Goal: Check status: Check status

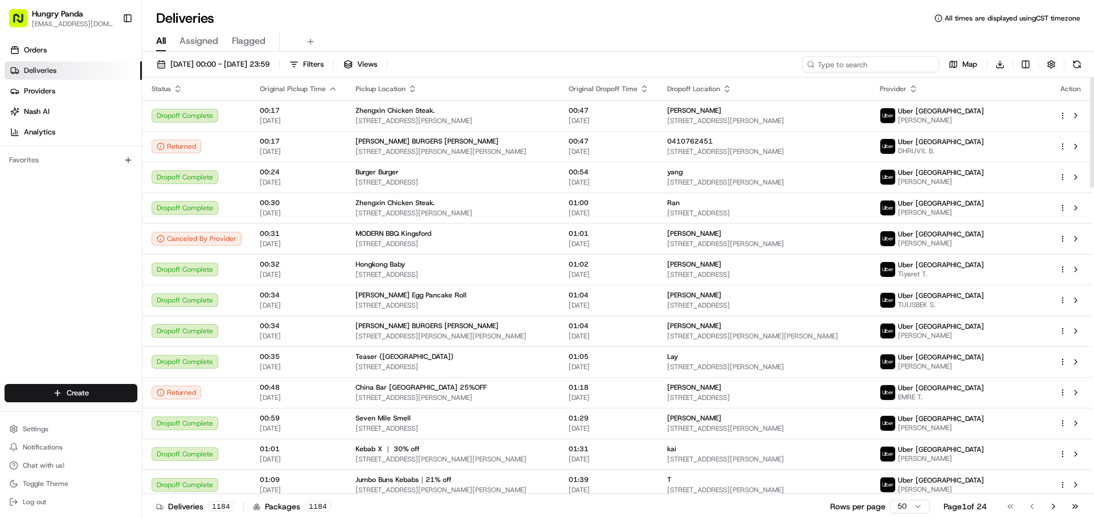
click at [872, 62] on input at bounding box center [870, 64] width 137 height 16
click at [907, 66] on input at bounding box center [870, 64] width 137 height 16
paste input "424834407565370618643"
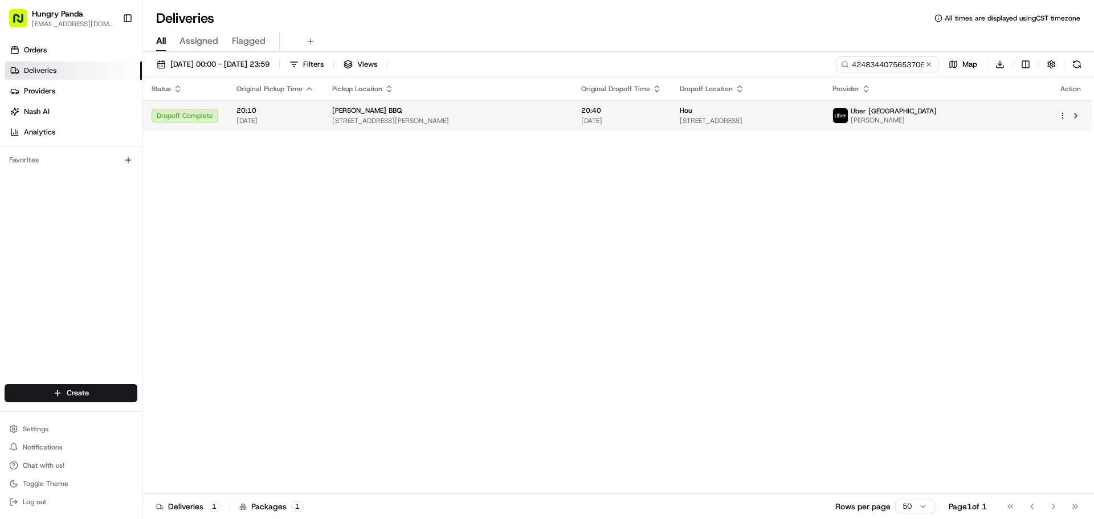
click at [528, 114] on div "[PERSON_NAME] BBQ" at bounding box center [447, 110] width 231 height 9
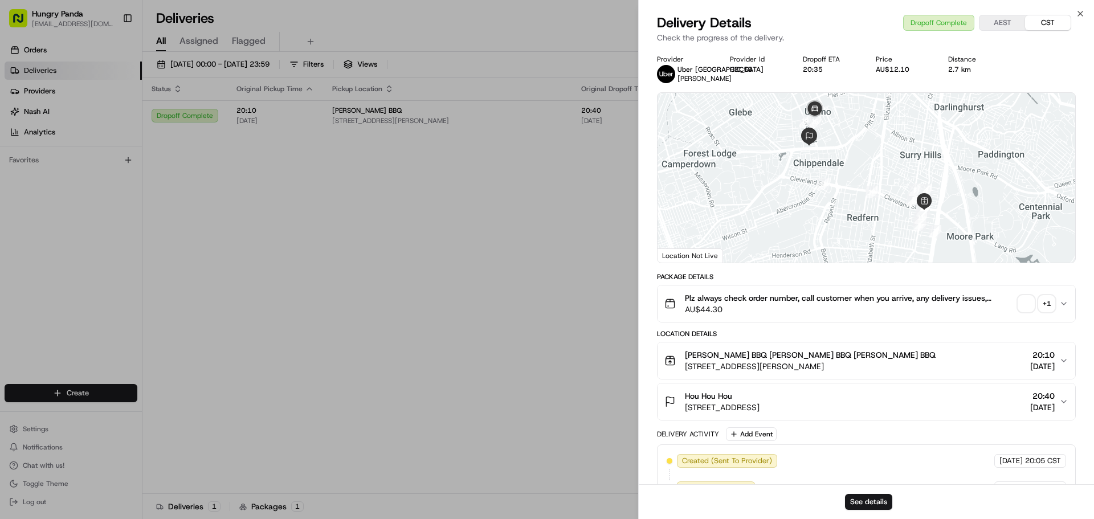
click at [1025, 299] on span "button" at bounding box center [1026, 304] width 16 height 16
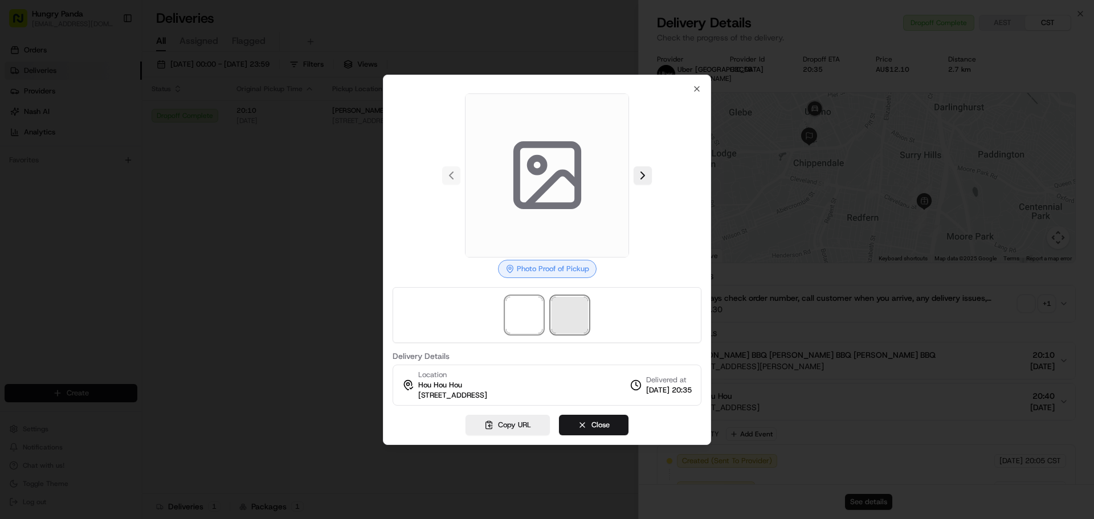
click at [571, 314] on span at bounding box center [569, 315] width 36 height 36
click at [696, 90] on icon "button" at bounding box center [696, 88] width 9 height 9
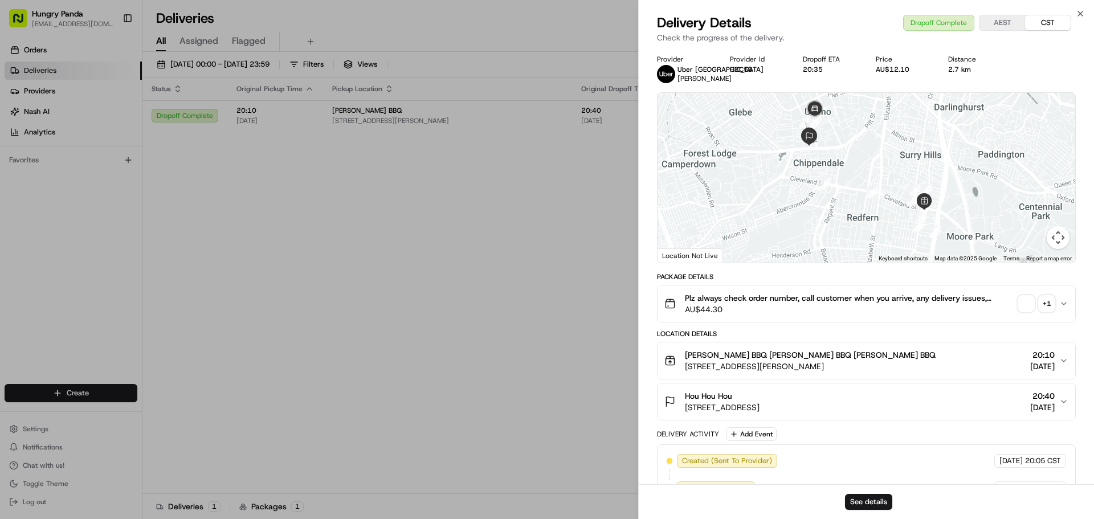
drag, startPoint x: 497, startPoint y: 248, endPoint x: 582, endPoint y: 173, distance: 113.8
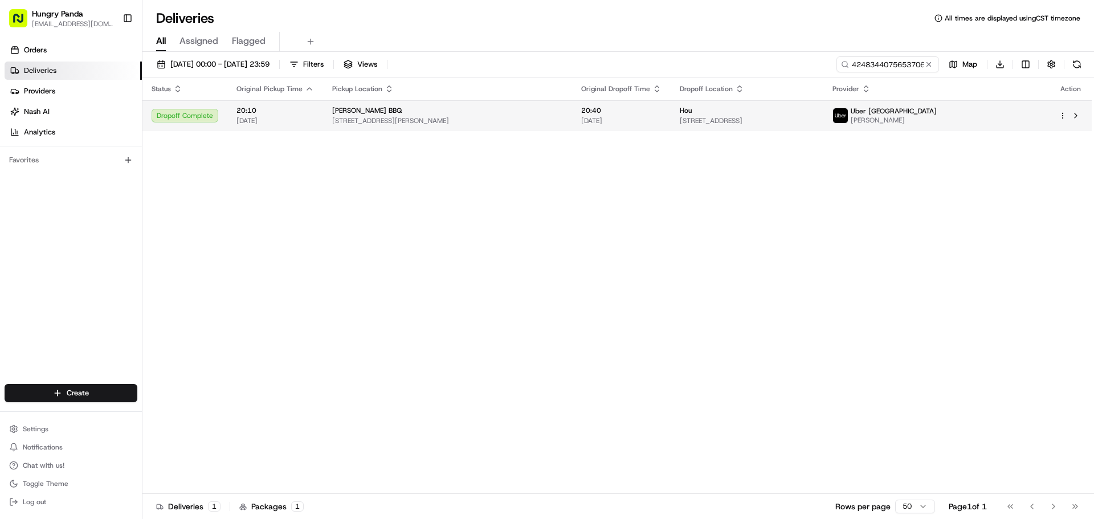
click at [655, 117] on span "[DATE]" at bounding box center [621, 120] width 80 height 9
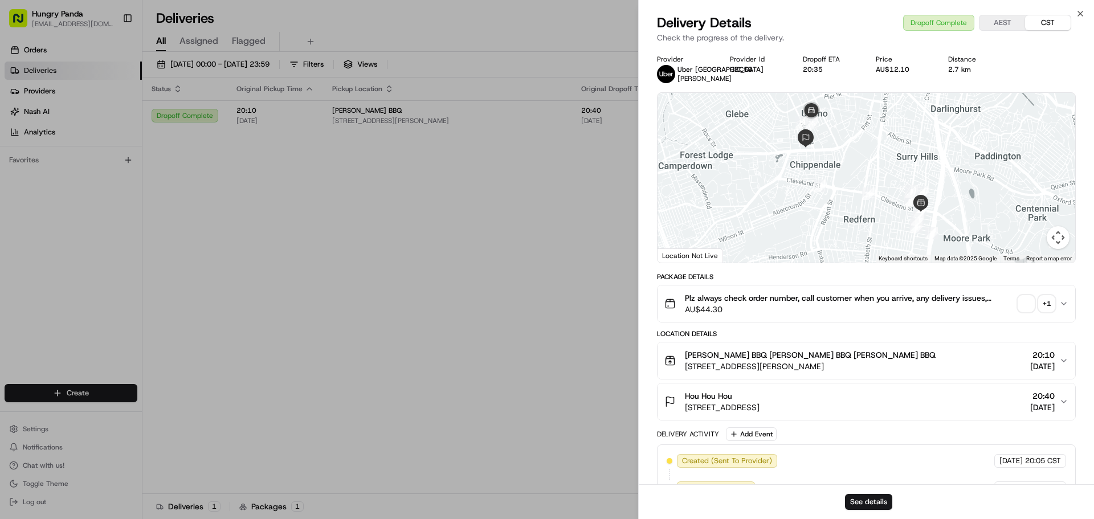
click at [1025, 302] on span "button" at bounding box center [1026, 304] width 16 height 16
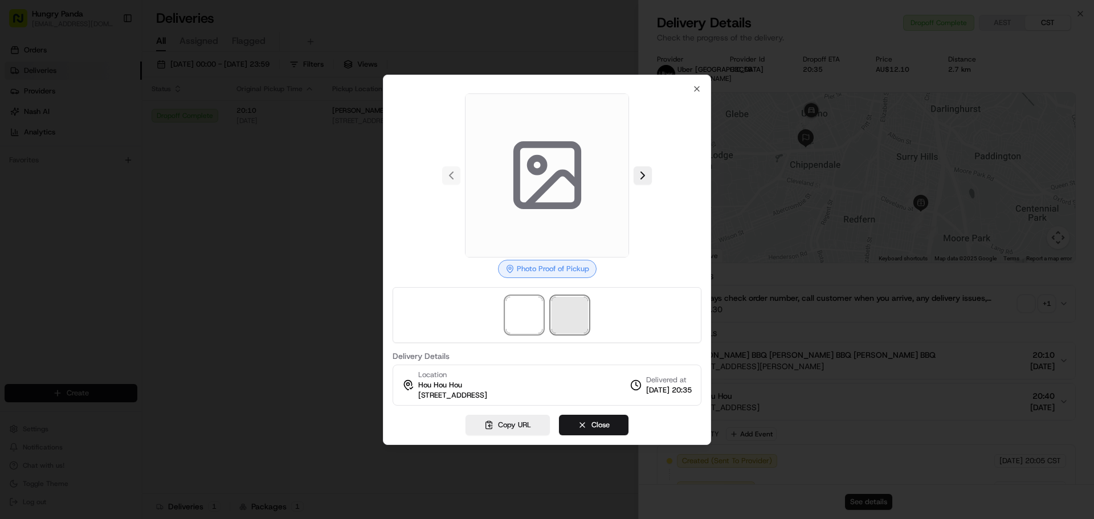
click at [575, 317] on span at bounding box center [569, 315] width 36 height 36
click at [286, 165] on div at bounding box center [547, 259] width 1094 height 519
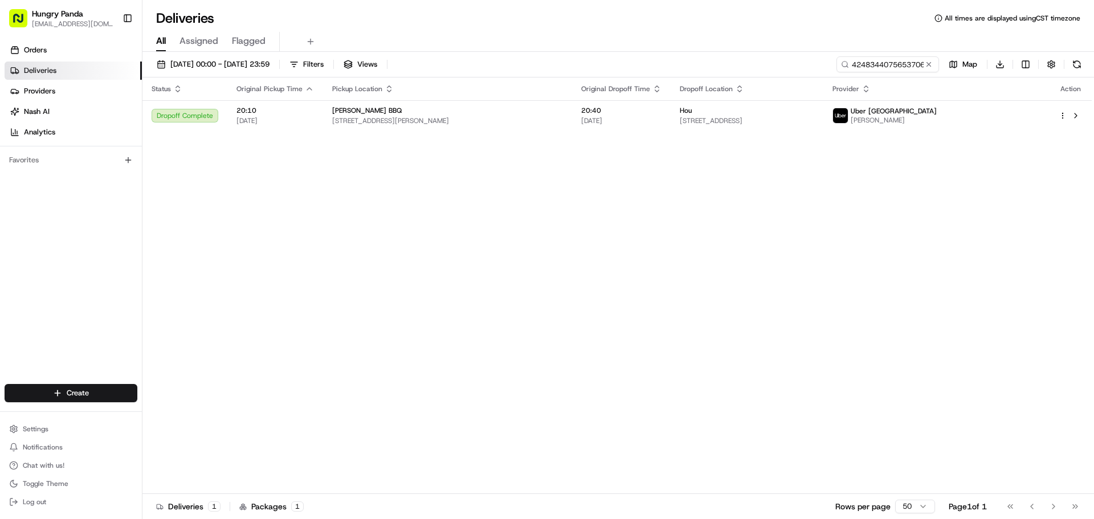
drag, startPoint x: 324, startPoint y: 171, endPoint x: 571, endPoint y: 132, distance: 250.8
click at [872, 68] on input "424834407565370618643" at bounding box center [870, 64] width 137 height 16
paste input "524536860595474625218"
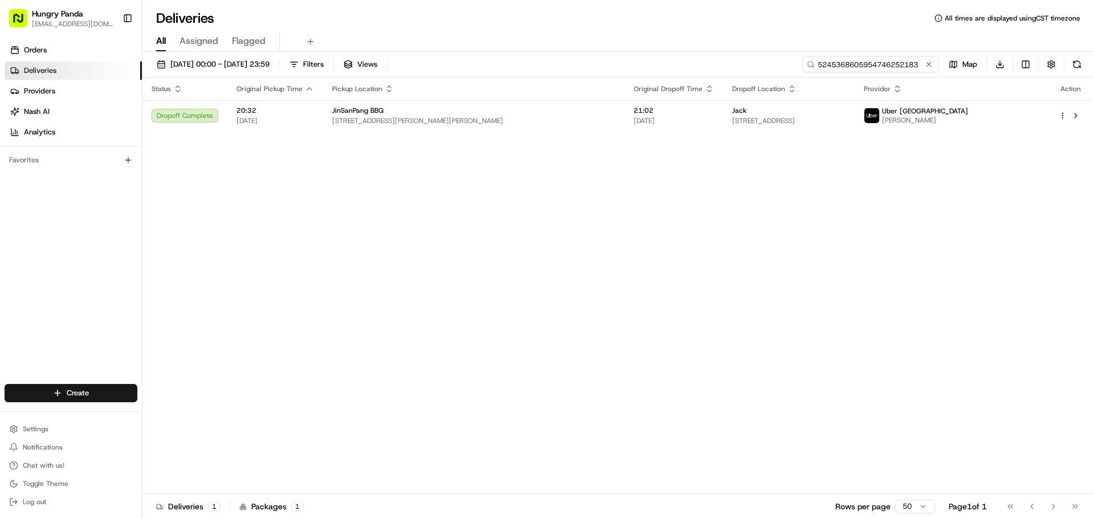
click at [874, 62] on input "5245368605954746252183" at bounding box center [870, 64] width 137 height 16
paste input "42483440756537061864"
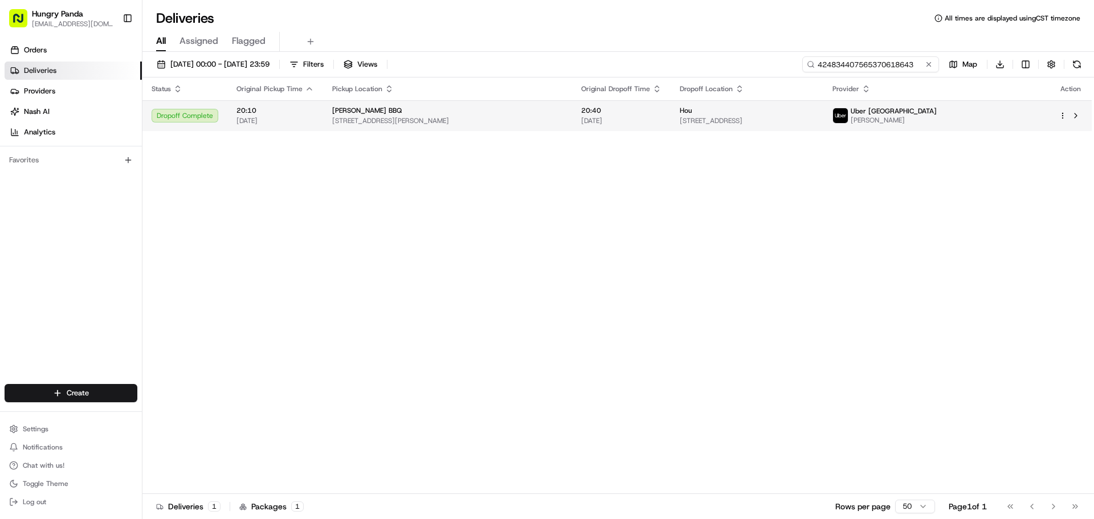
type input "424834407565370618643"
click at [686, 109] on span "Hou" at bounding box center [686, 110] width 12 height 9
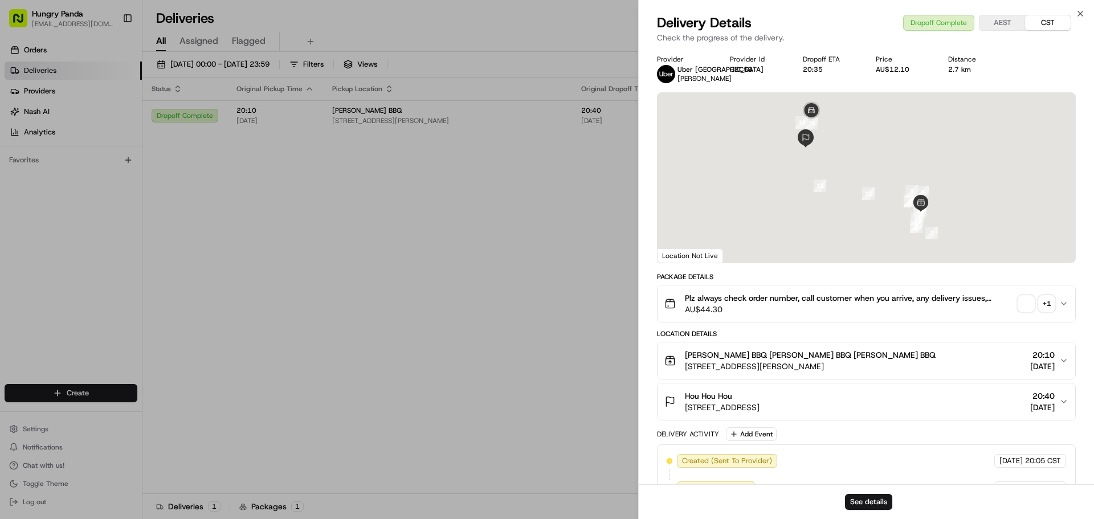
click at [1021, 301] on span "button" at bounding box center [1026, 304] width 16 height 16
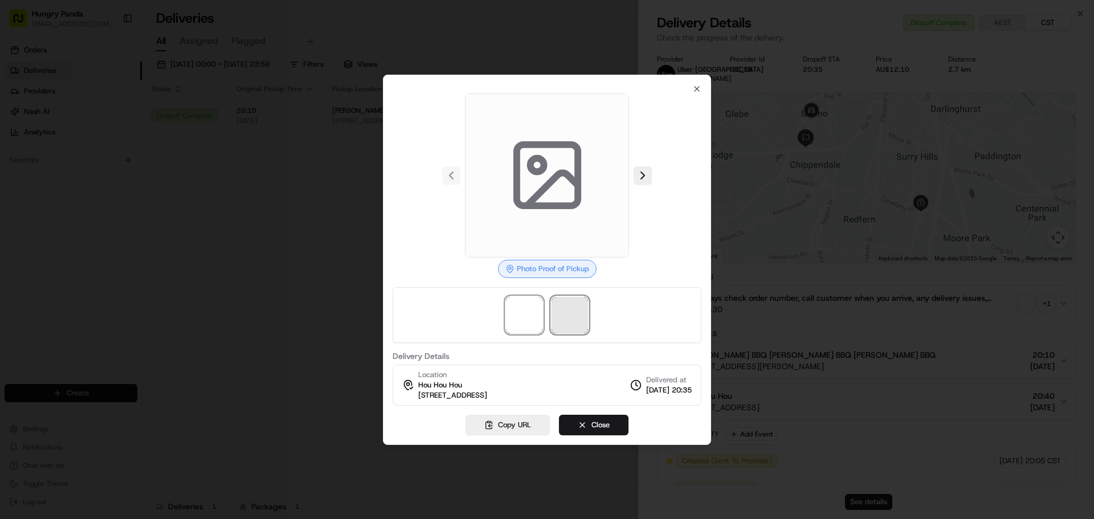
click at [569, 308] on span at bounding box center [569, 315] width 36 height 36
click at [813, 216] on div at bounding box center [547, 259] width 1094 height 519
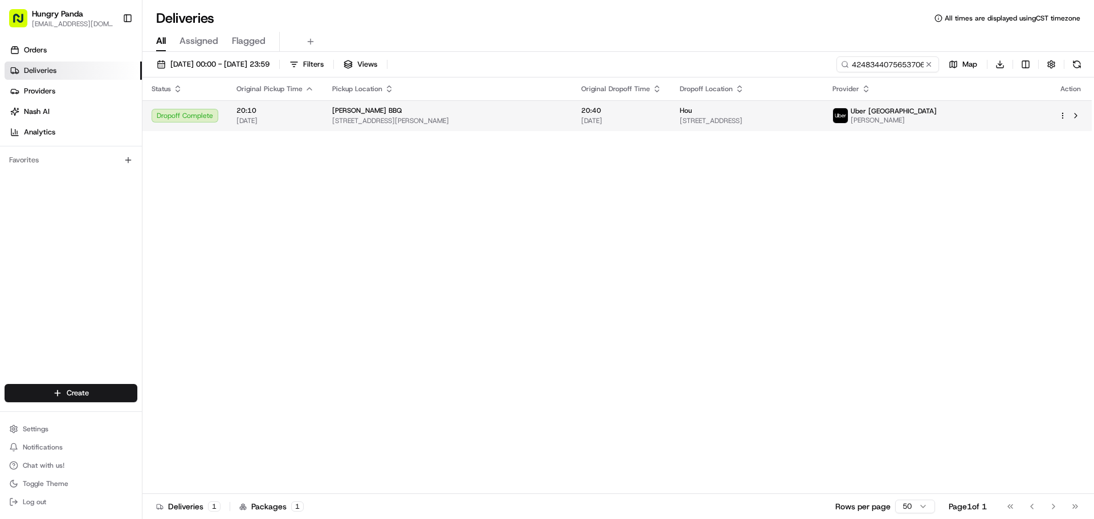
click at [657, 116] on span "[DATE]" at bounding box center [621, 120] width 80 height 9
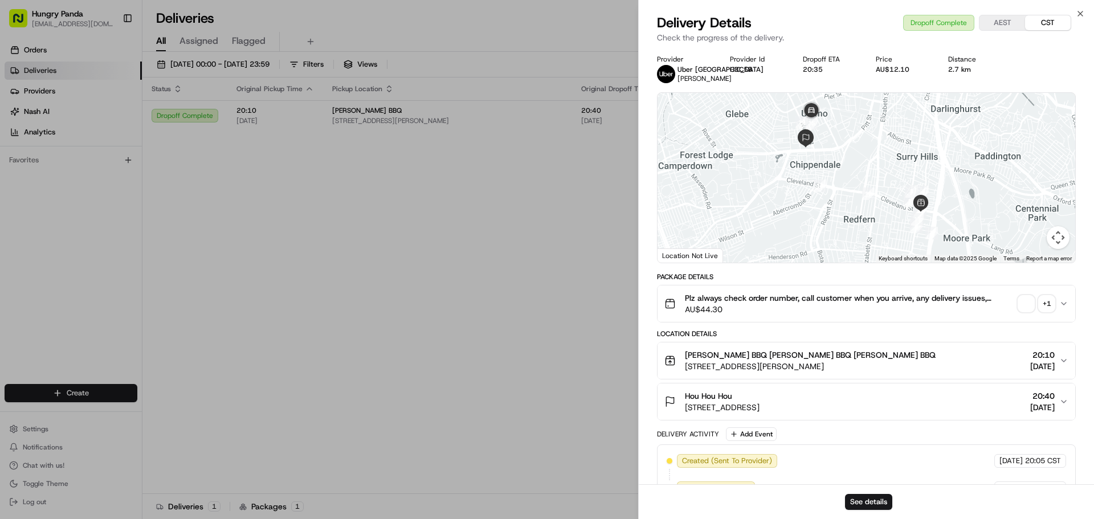
click at [1041, 302] on div "+ 1" at bounding box center [1046, 304] width 16 height 16
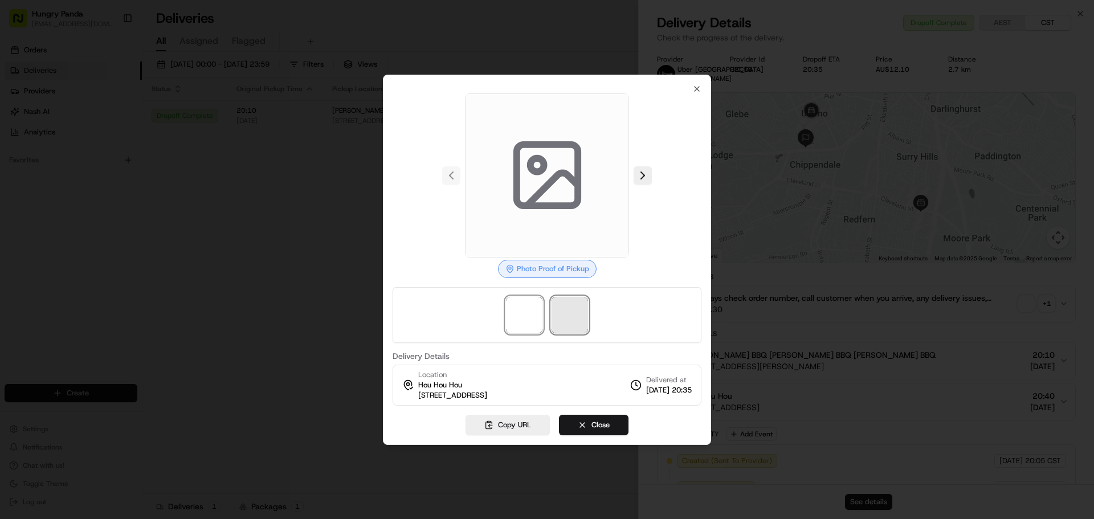
click at [579, 318] on span at bounding box center [569, 315] width 36 height 36
drag, startPoint x: 268, startPoint y: 139, endPoint x: 281, endPoint y: 204, distance: 66.2
click at [268, 139] on div at bounding box center [547, 259] width 1094 height 519
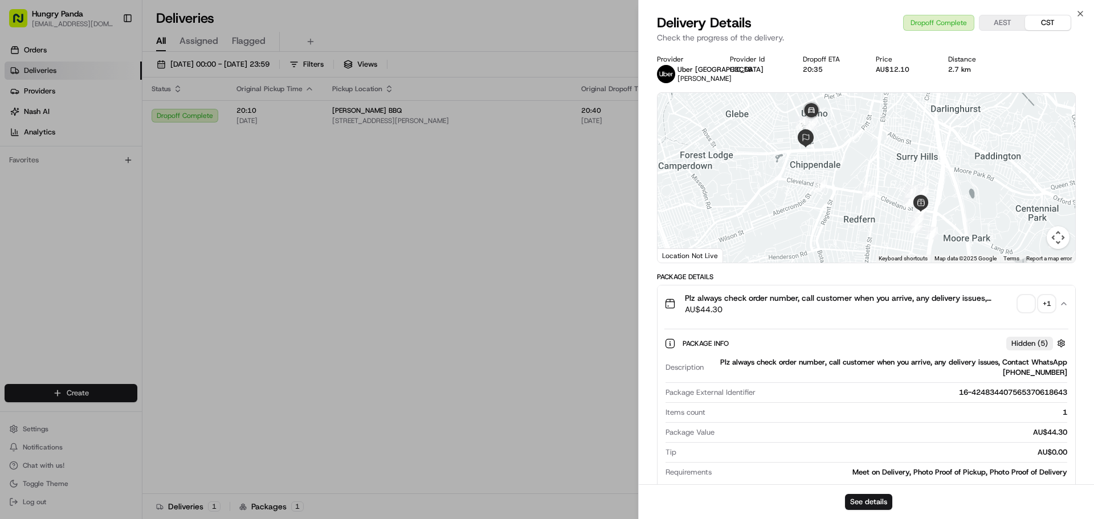
drag, startPoint x: 437, startPoint y: 201, endPoint x: 751, endPoint y: 76, distance: 337.0
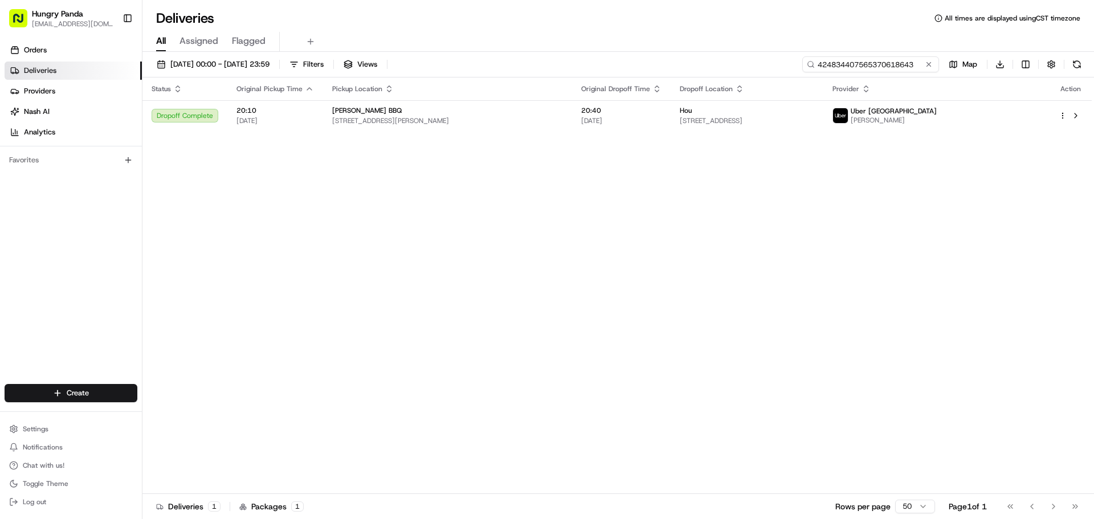
click at [862, 66] on input "424834407565370618643" at bounding box center [870, 64] width 137 height 16
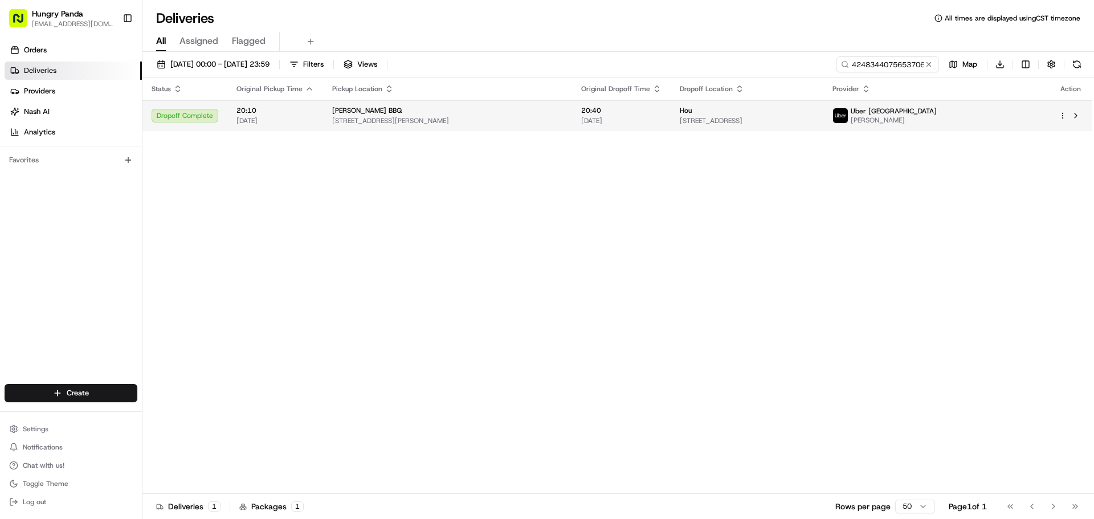
click at [670, 121] on td "20:40 [DATE]" at bounding box center [621, 115] width 99 height 31
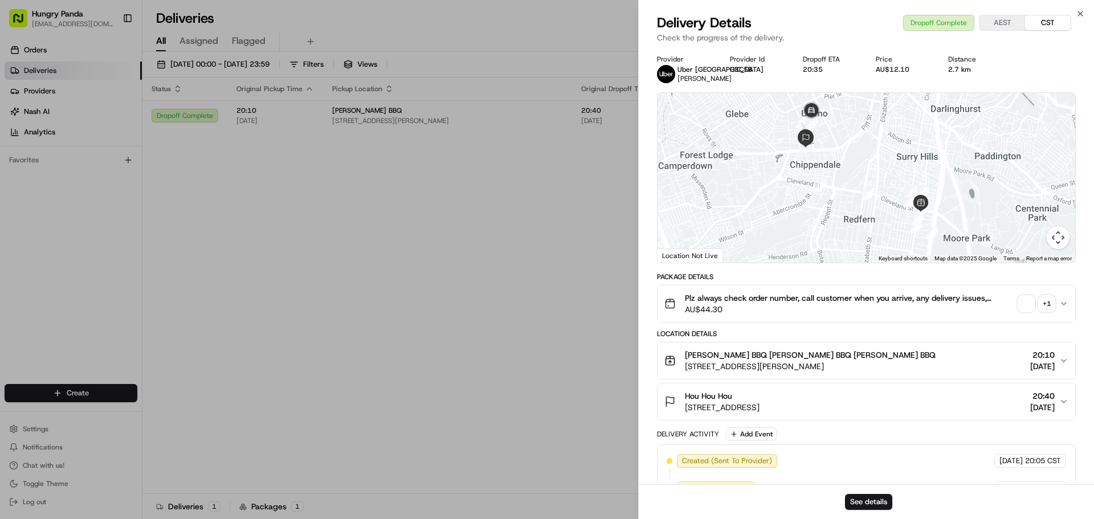
click at [1019, 310] on span "button" at bounding box center [1026, 304] width 16 height 16
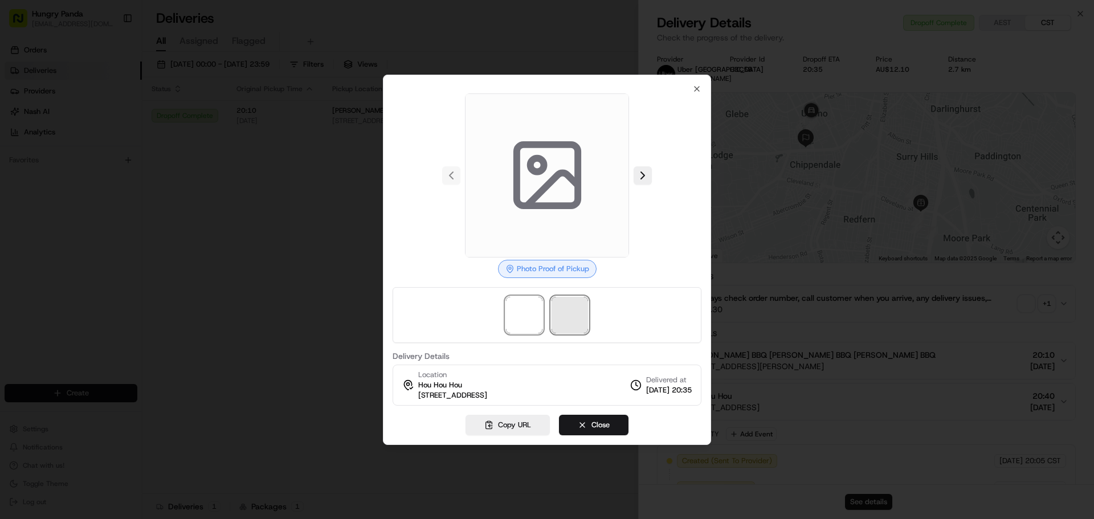
click at [572, 309] on span at bounding box center [569, 315] width 36 height 36
drag, startPoint x: 605, startPoint y: 427, endPoint x: 594, endPoint y: 420, distance: 12.5
click at [605, 427] on button "Close" at bounding box center [593, 425] width 69 height 21
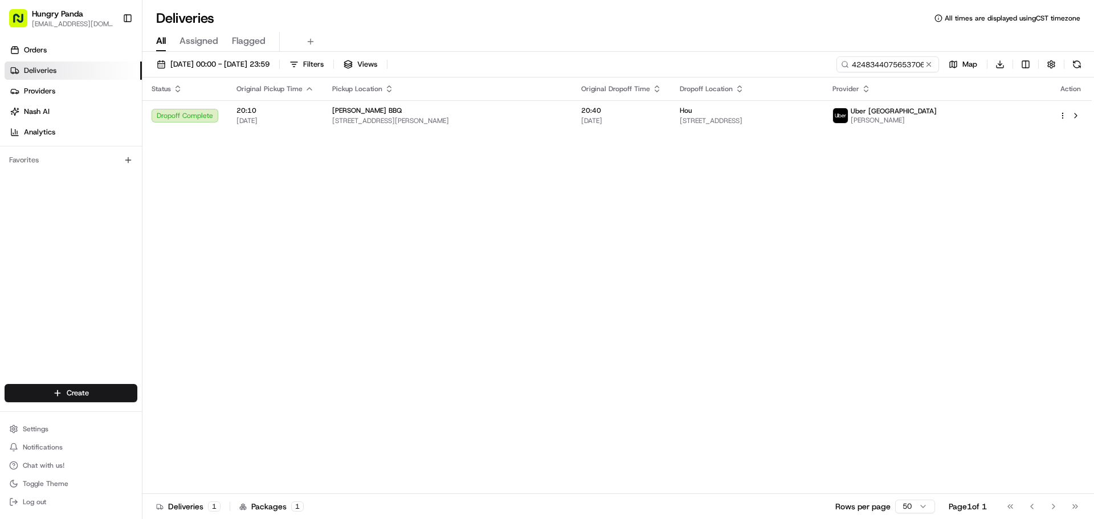
drag, startPoint x: 387, startPoint y: 175, endPoint x: 582, endPoint y: 146, distance: 197.0
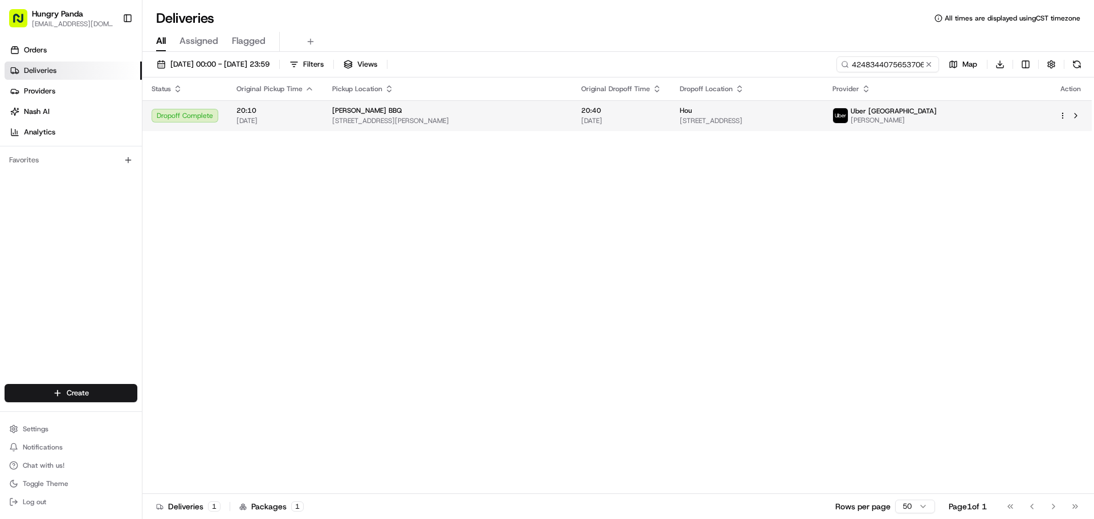
click at [801, 121] on span "[STREET_ADDRESS]" at bounding box center [747, 120] width 134 height 9
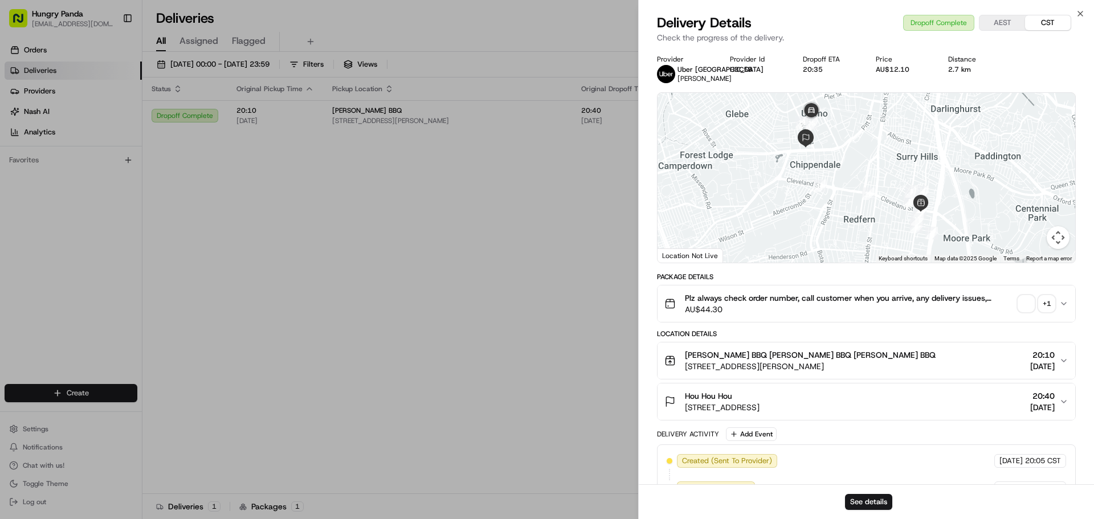
click at [1024, 304] on span "button" at bounding box center [1026, 304] width 16 height 16
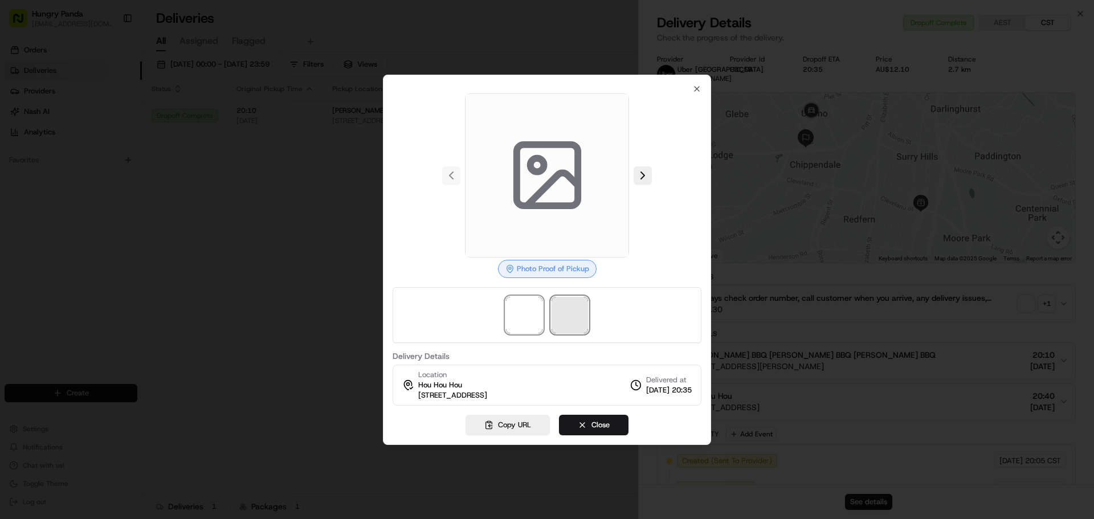
click at [580, 305] on span at bounding box center [569, 315] width 36 height 36
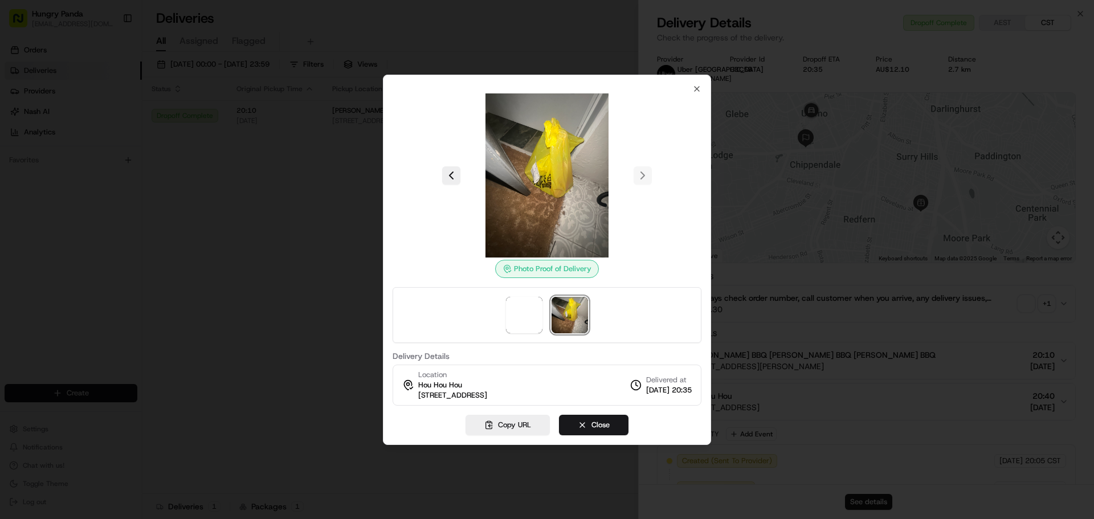
drag, startPoint x: 521, startPoint y: 186, endPoint x: 673, endPoint y: 118, distance: 166.5
click at [673, 117] on div at bounding box center [546, 175] width 309 height 164
drag, startPoint x: 606, startPoint y: 428, endPoint x: 447, endPoint y: 354, distance: 175.1
click at [606, 427] on button "Close" at bounding box center [593, 425] width 69 height 21
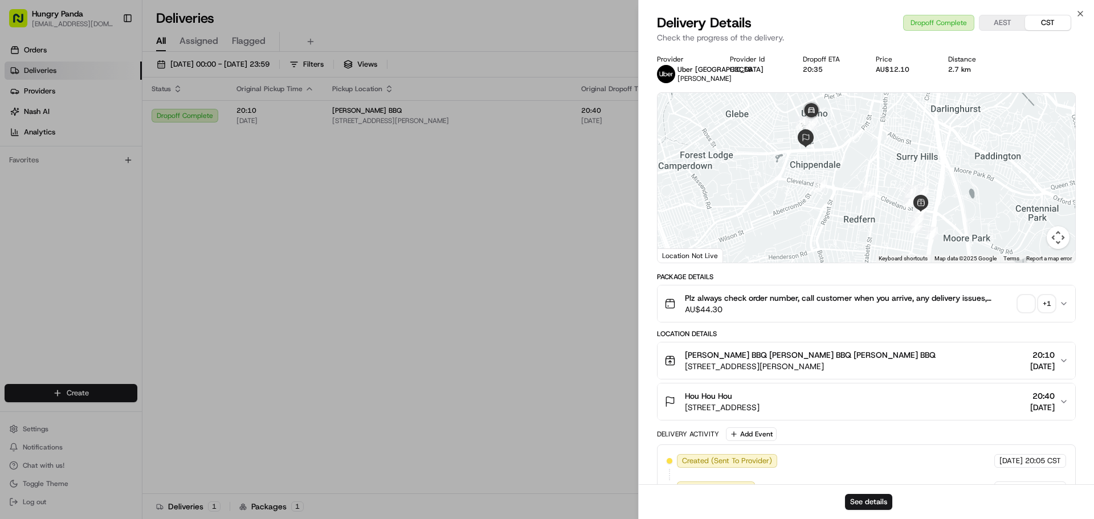
drag, startPoint x: 349, startPoint y: 278, endPoint x: 359, endPoint y: 263, distance: 18.3
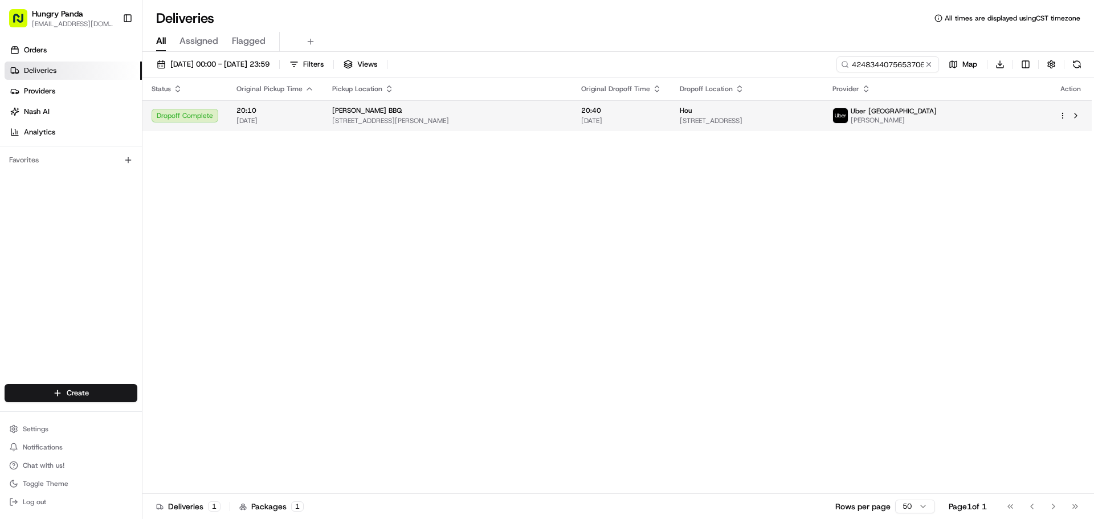
click at [493, 121] on span "[STREET_ADDRESS][PERSON_NAME]" at bounding box center [447, 120] width 231 height 9
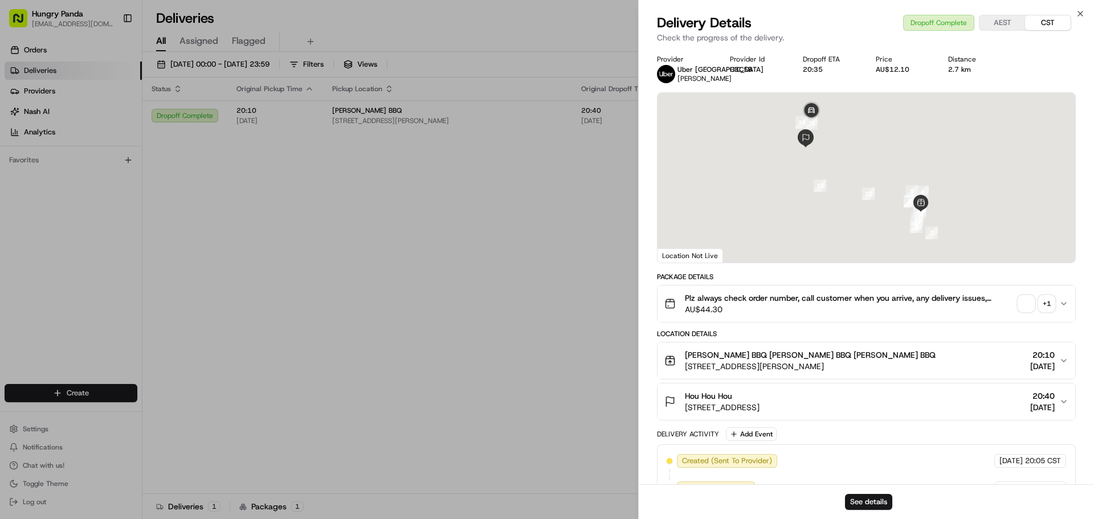
click at [1027, 307] on span "button" at bounding box center [1026, 304] width 16 height 16
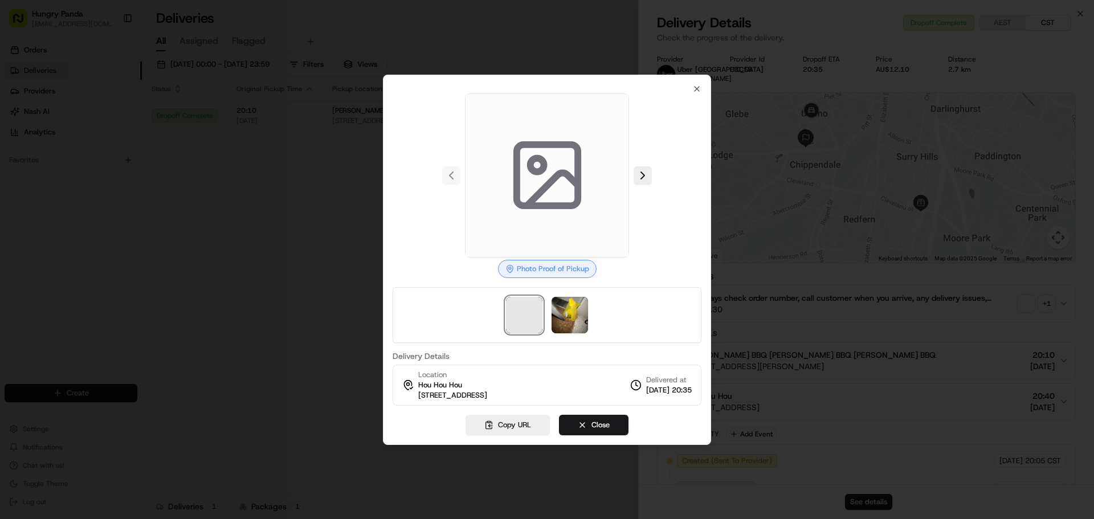
click at [528, 305] on span at bounding box center [524, 315] width 36 height 36
click at [572, 314] on img at bounding box center [569, 315] width 36 height 36
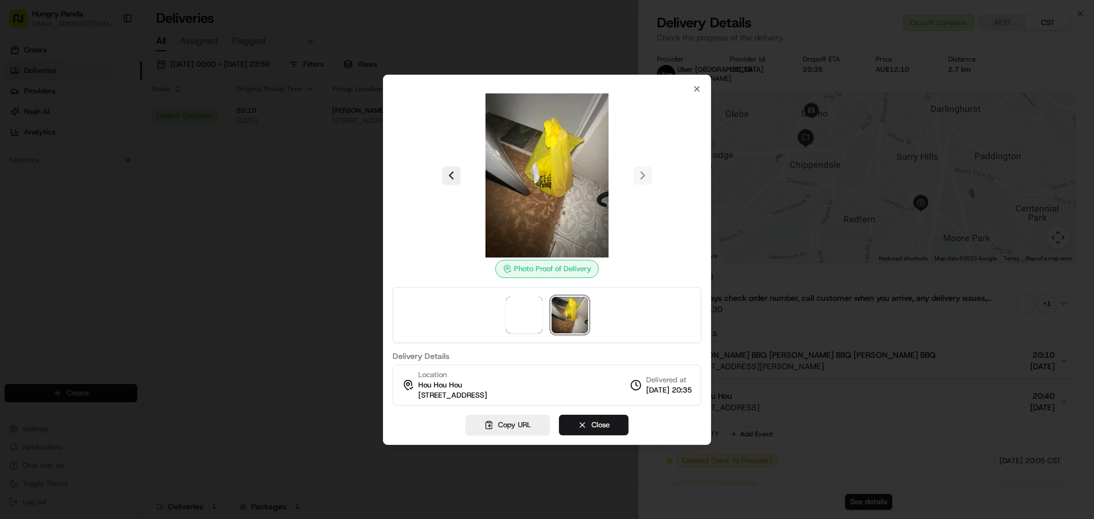
drag, startPoint x: 586, startPoint y: 421, endPoint x: 534, endPoint y: 403, distance: 55.5
click at [586, 421] on button "Close" at bounding box center [593, 425] width 69 height 21
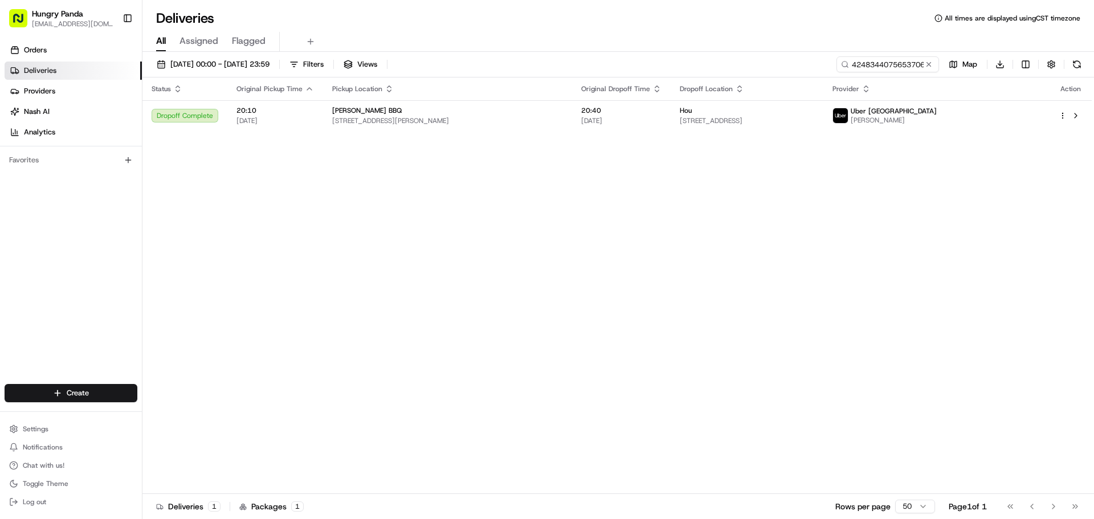
drag, startPoint x: 438, startPoint y: 270, endPoint x: 733, endPoint y: 92, distance: 344.0
click at [892, 61] on input "424834407565370618643" at bounding box center [870, 64] width 137 height 16
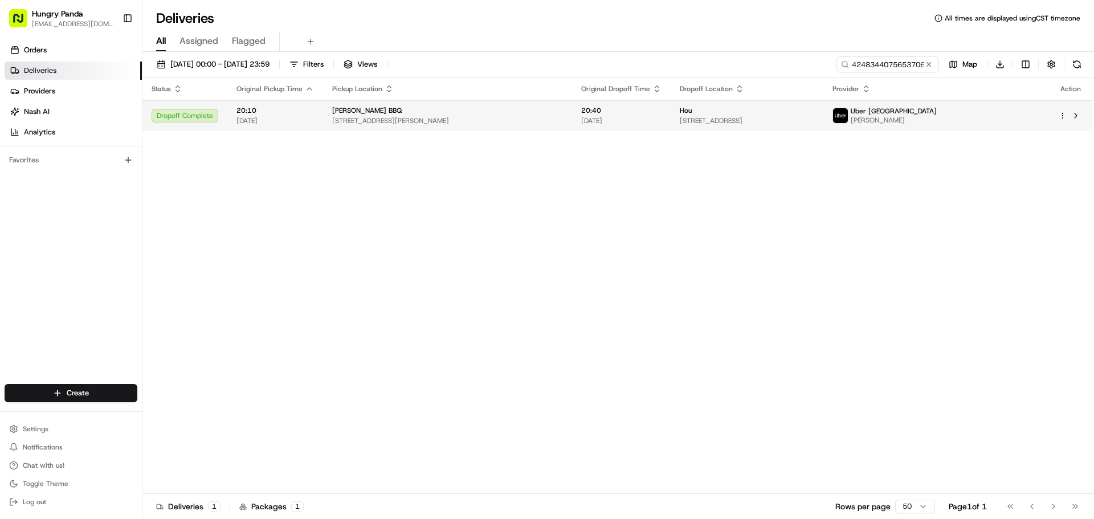
click at [439, 116] on div "[PERSON_NAME] BBQ [STREET_ADDRESS][PERSON_NAME]" at bounding box center [447, 115] width 231 height 19
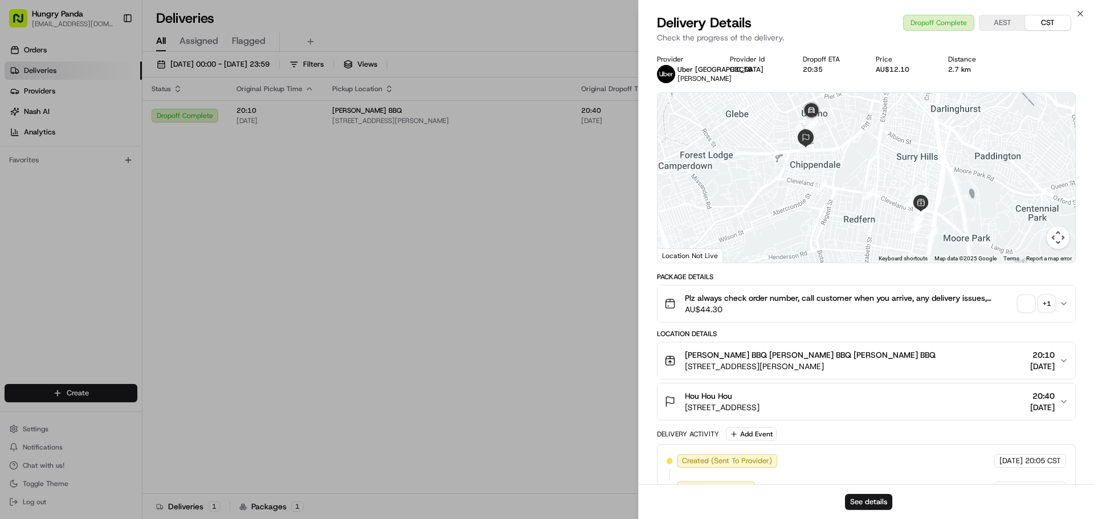
click at [1023, 303] on span "button" at bounding box center [1026, 304] width 16 height 16
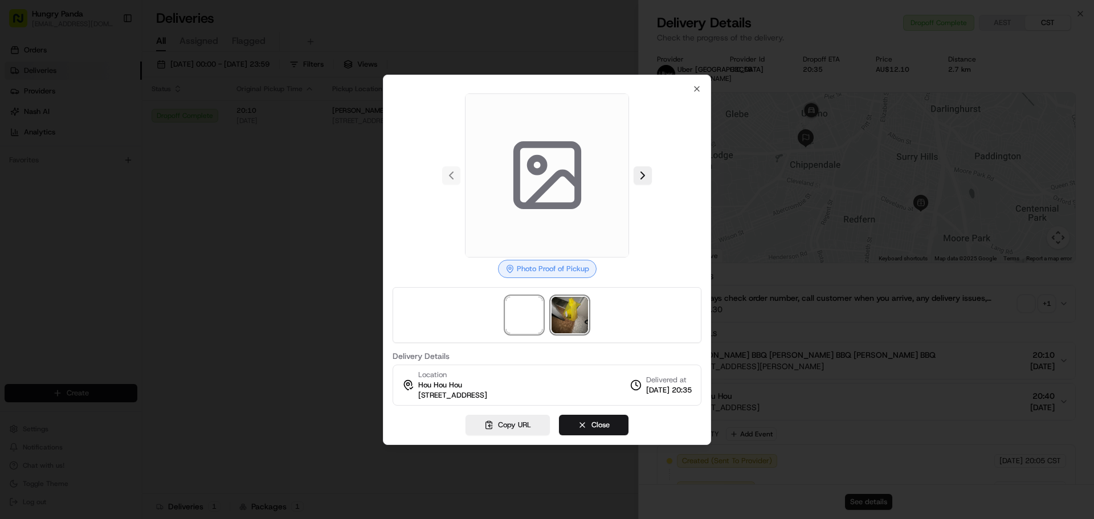
click at [571, 314] on img at bounding box center [569, 315] width 36 height 36
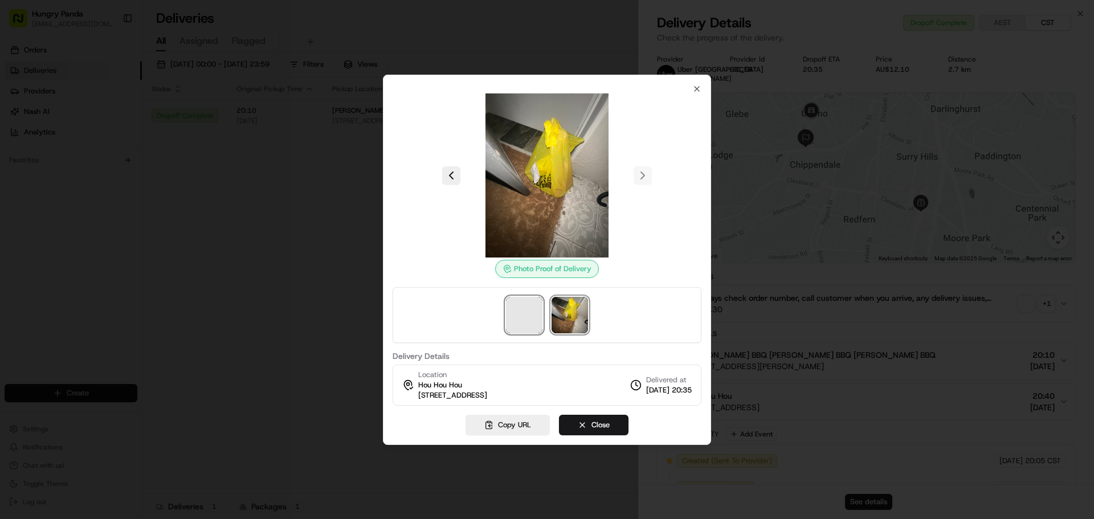
click at [535, 314] on span at bounding box center [524, 315] width 36 height 36
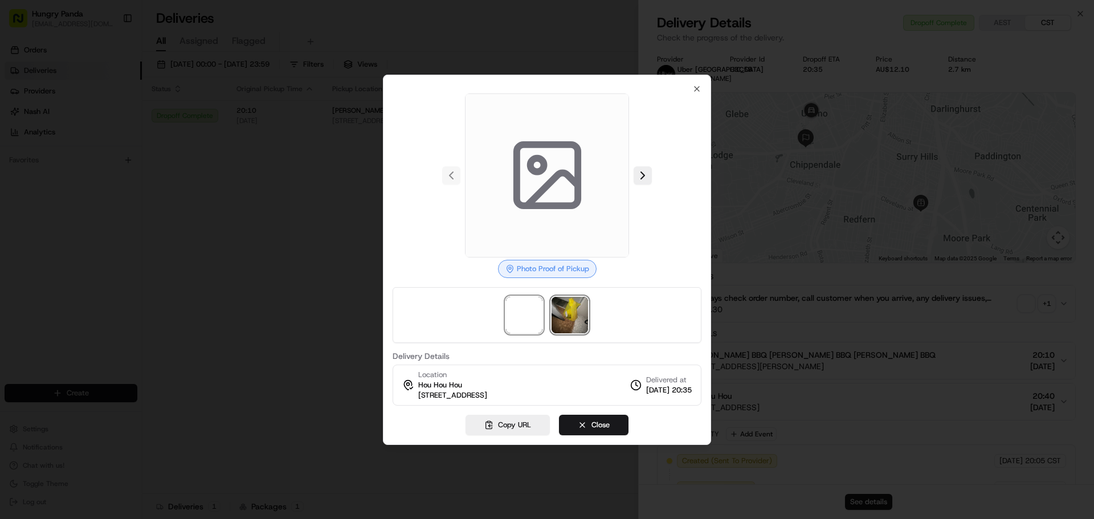
click at [575, 319] on img at bounding box center [569, 315] width 36 height 36
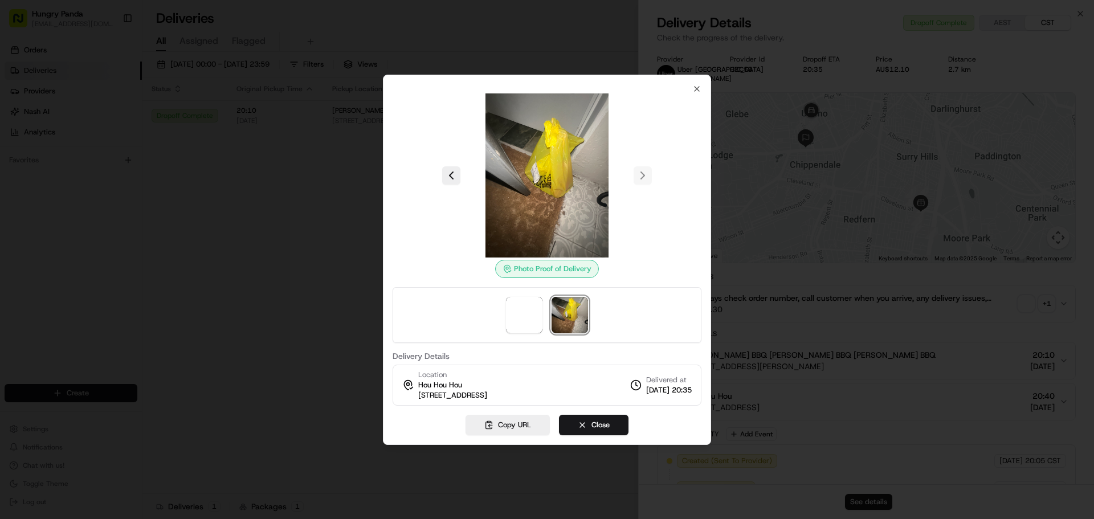
click at [701, 92] on div "Photo Proof of Delivery Delivery Details Location Hou Hou Hou [STREET_ADDRESS] …" at bounding box center [547, 260] width 328 height 370
click at [696, 89] on icon "button" at bounding box center [696, 89] width 5 height 5
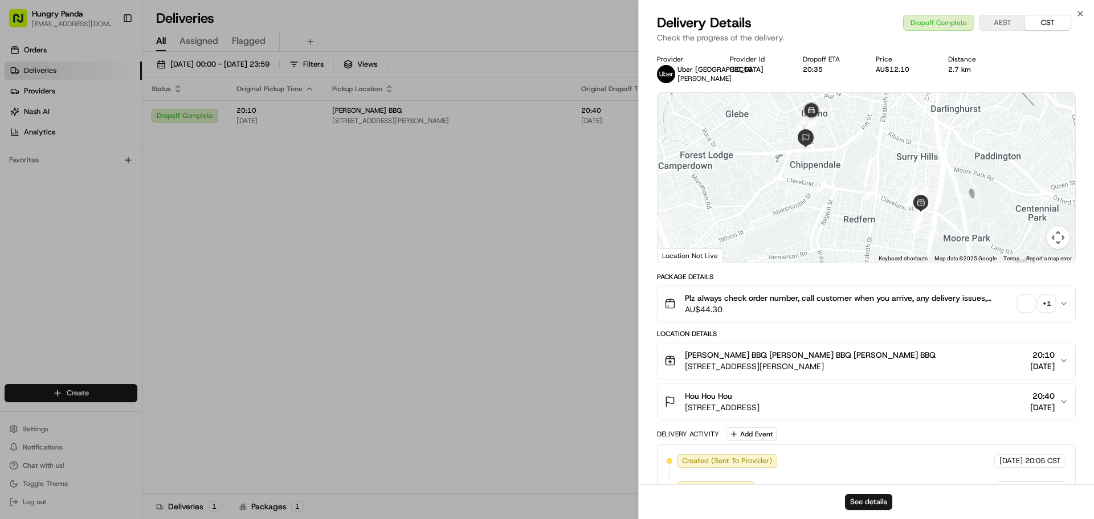
drag, startPoint x: 455, startPoint y: 217, endPoint x: 449, endPoint y: 217, distance: 6.3
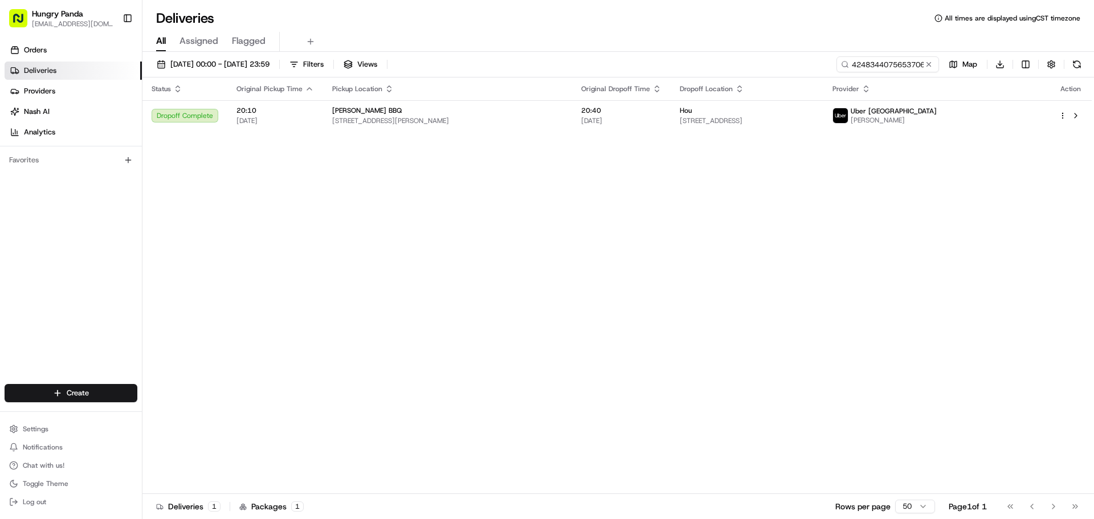
click at [266, 231] on div "Status Original Pickup Time Pickup Location Original Dropoff Time Dropoff Locat…" at bounding box center [616, 285] width 949 height 416
